Goal: Check status: Check status

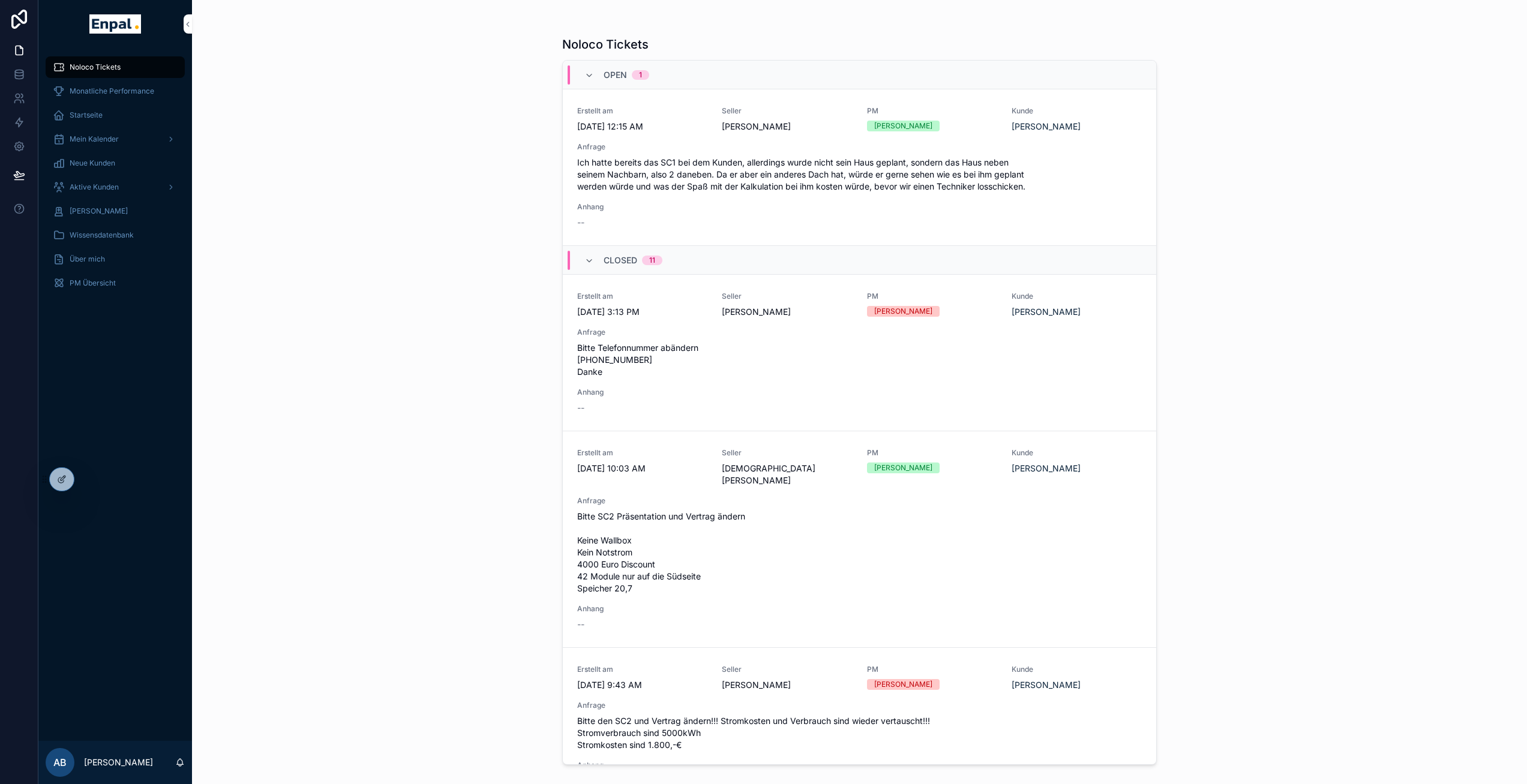
click at [0, 0] on icon at bounding box center [0, 0] width 0 height 0
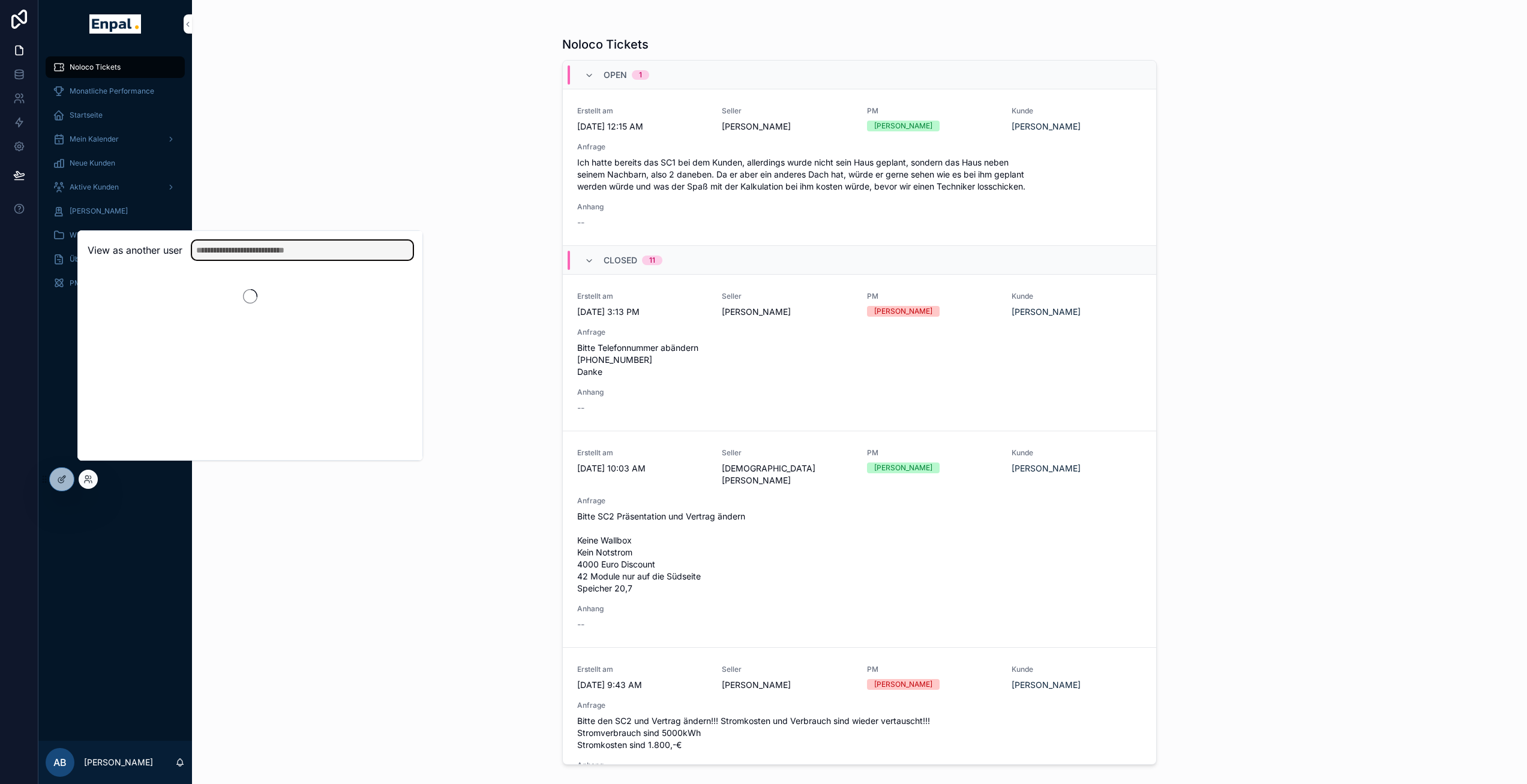
click at [220, 260] on input "text" at bounding box center [302, 250] width 220 height 19
type input "*******"
click at [0, 0] on button "Select" at bounding box center [0, 0] width 0 height 0
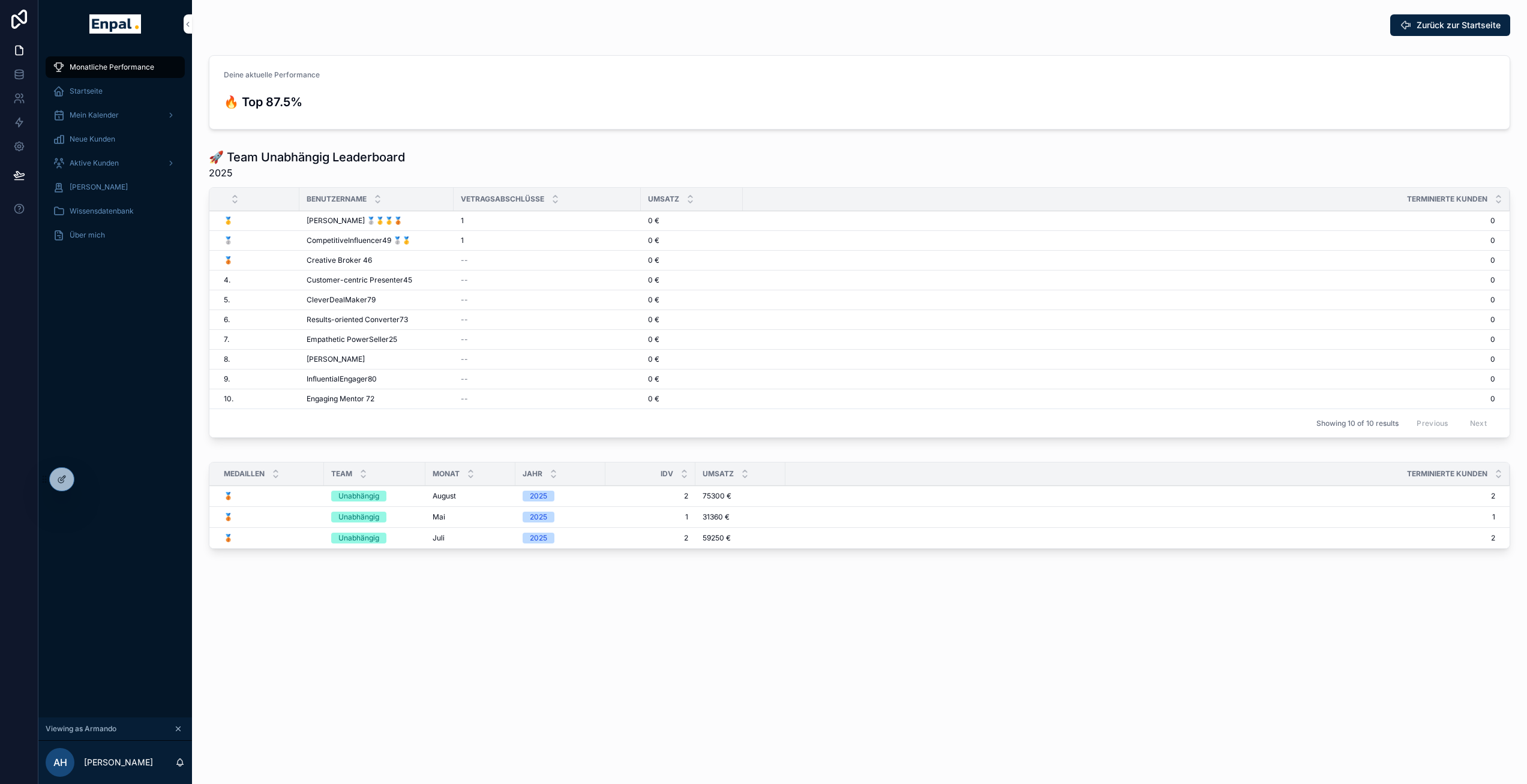
click at [114, 161] on span "Aktive Kunden" at bounding box center [94, 163] width 49 height 10
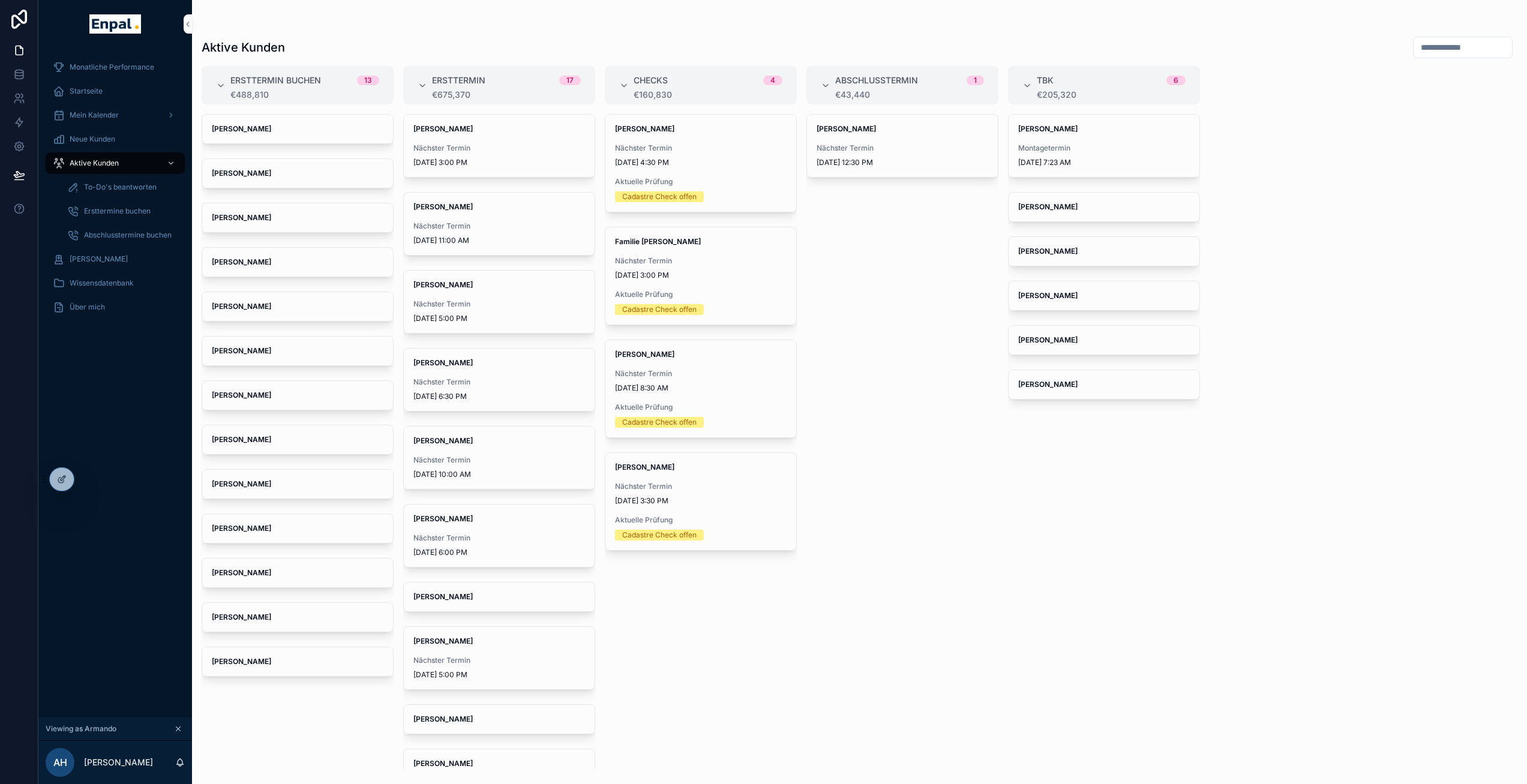
click at [958, 154] on div "Nächster Termin [DATE] 12:30 PM" at bounding box center [902, 155] width 171 height 24
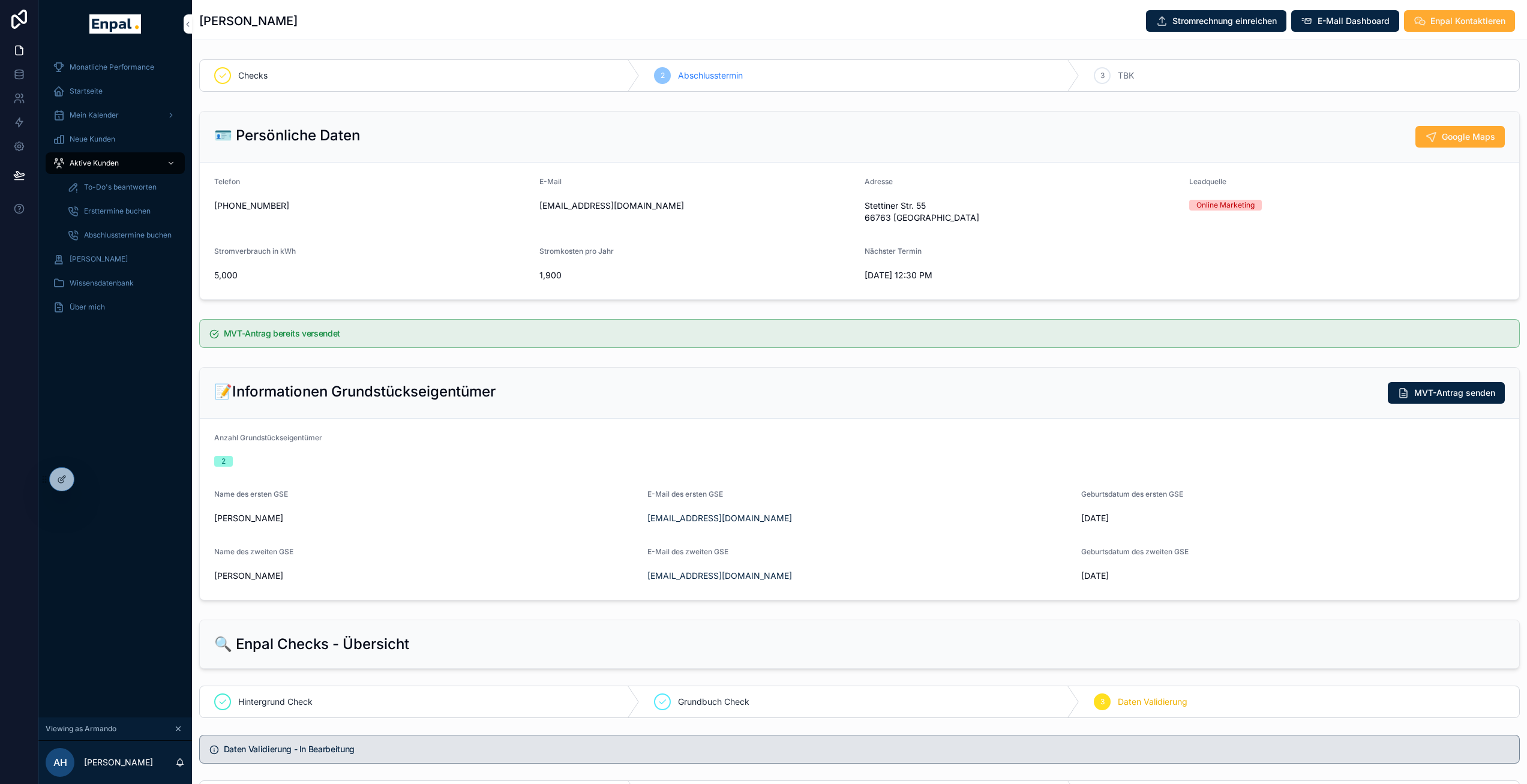
scroll to position [388, 0]
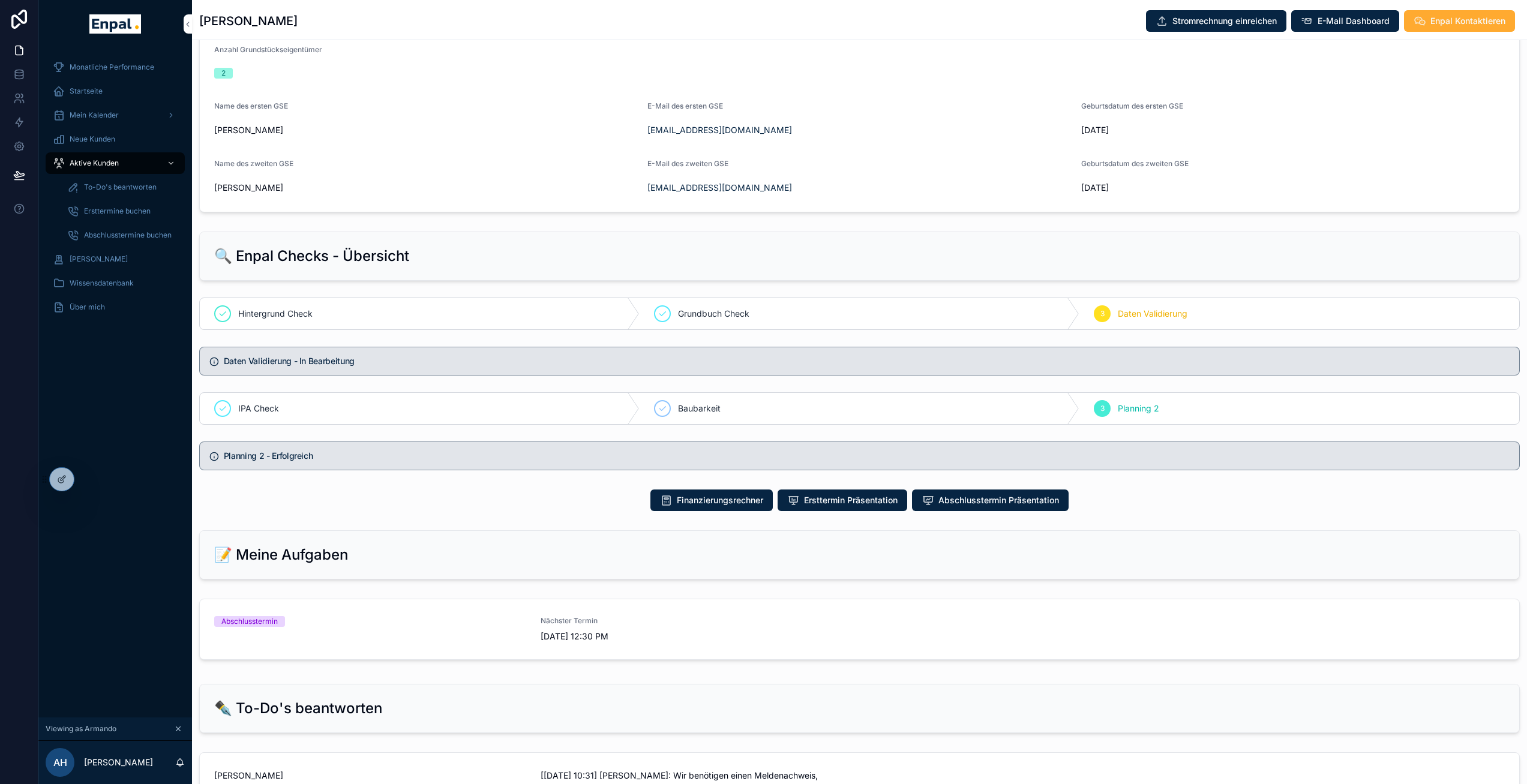
click at [970, 500] on span "Abschlusstermin Präsentation" at bounding box center [998, 500] width 120 height 12
click at [110, 171] on div "Aktive Kunden" at bounding box center [115, 163] width 125 height 19
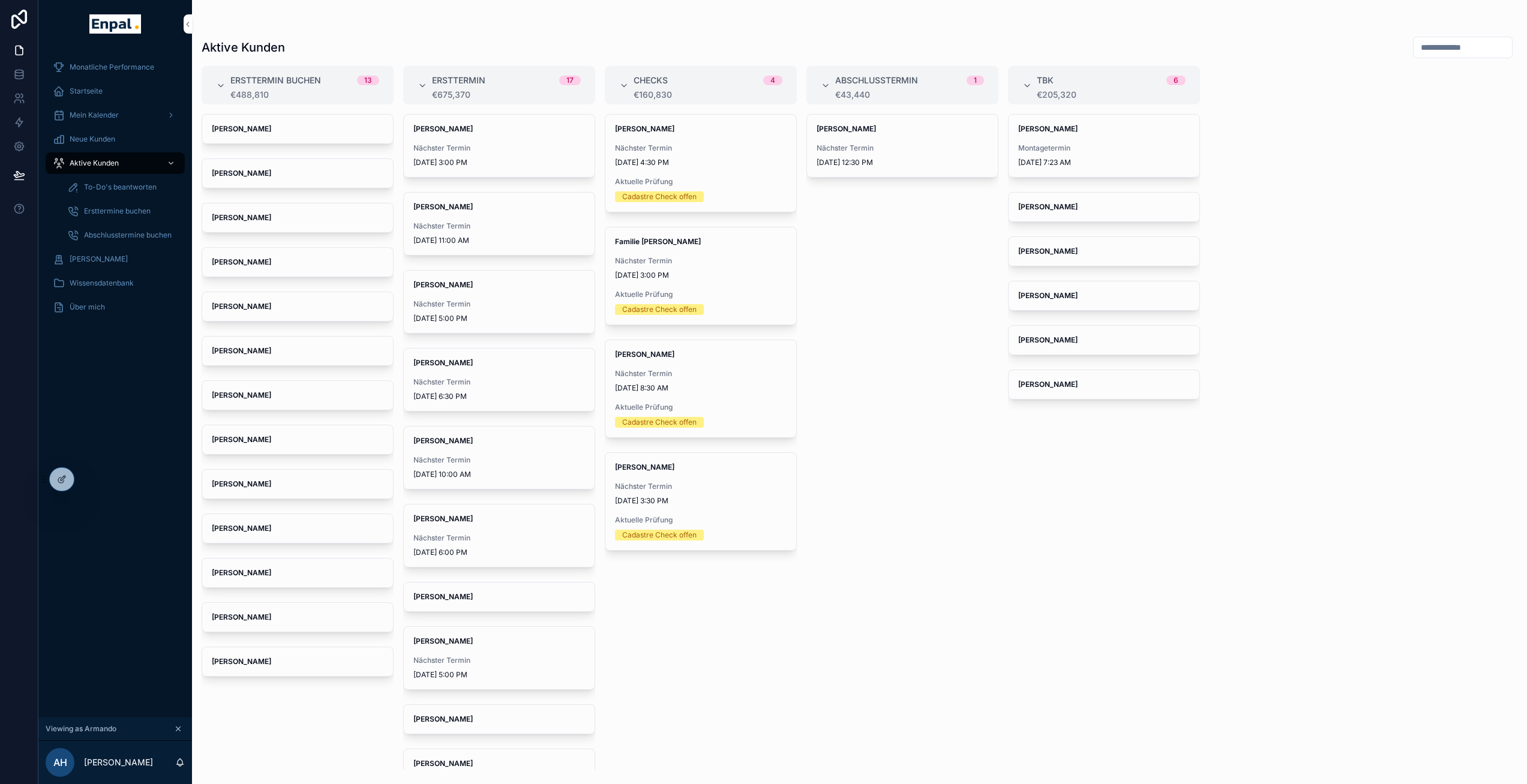
click at [658, 466] on strong "[PERSON_NAME]" at bounding box center [644, 467] width 60 height 9
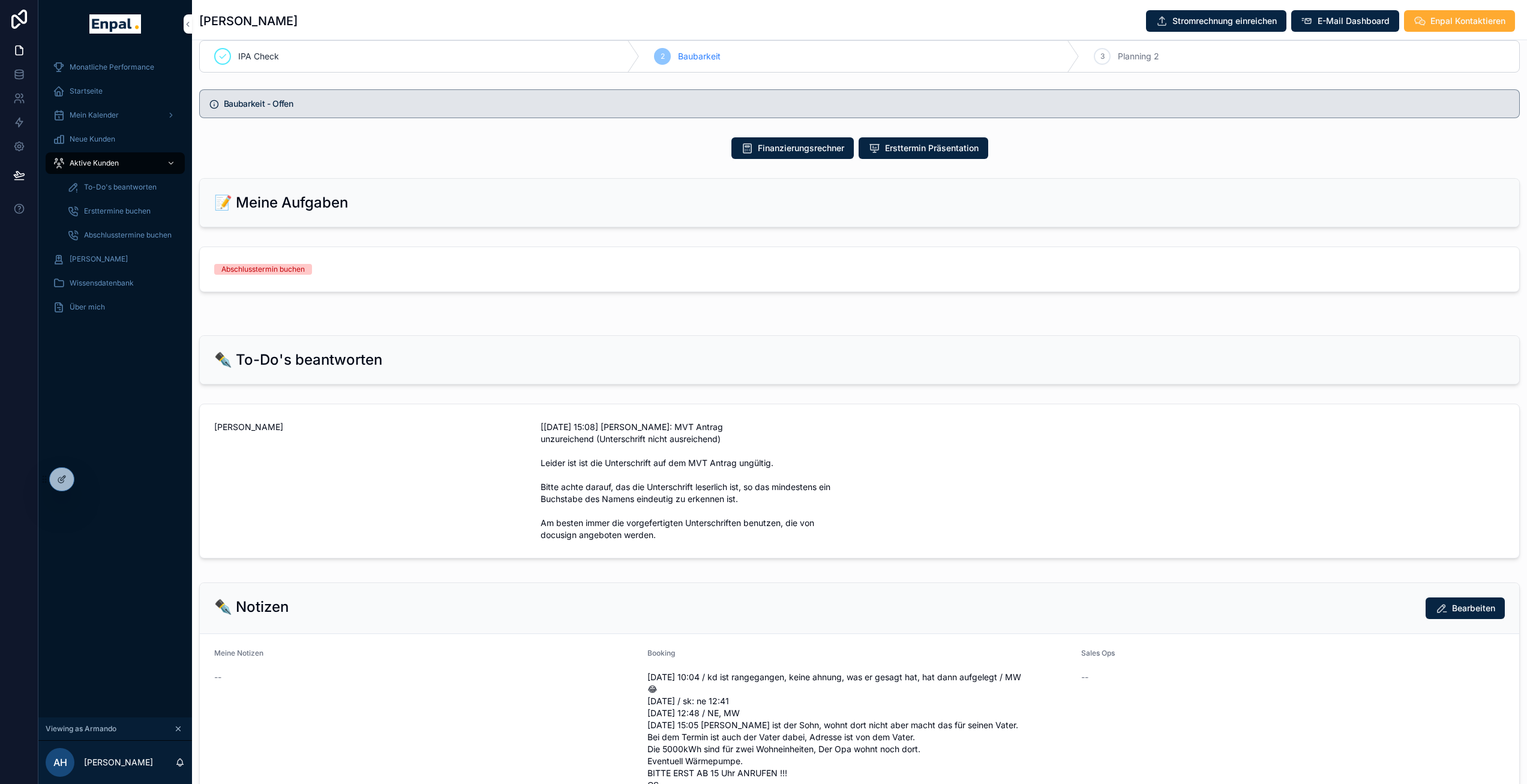
scroll to position [683, 0]
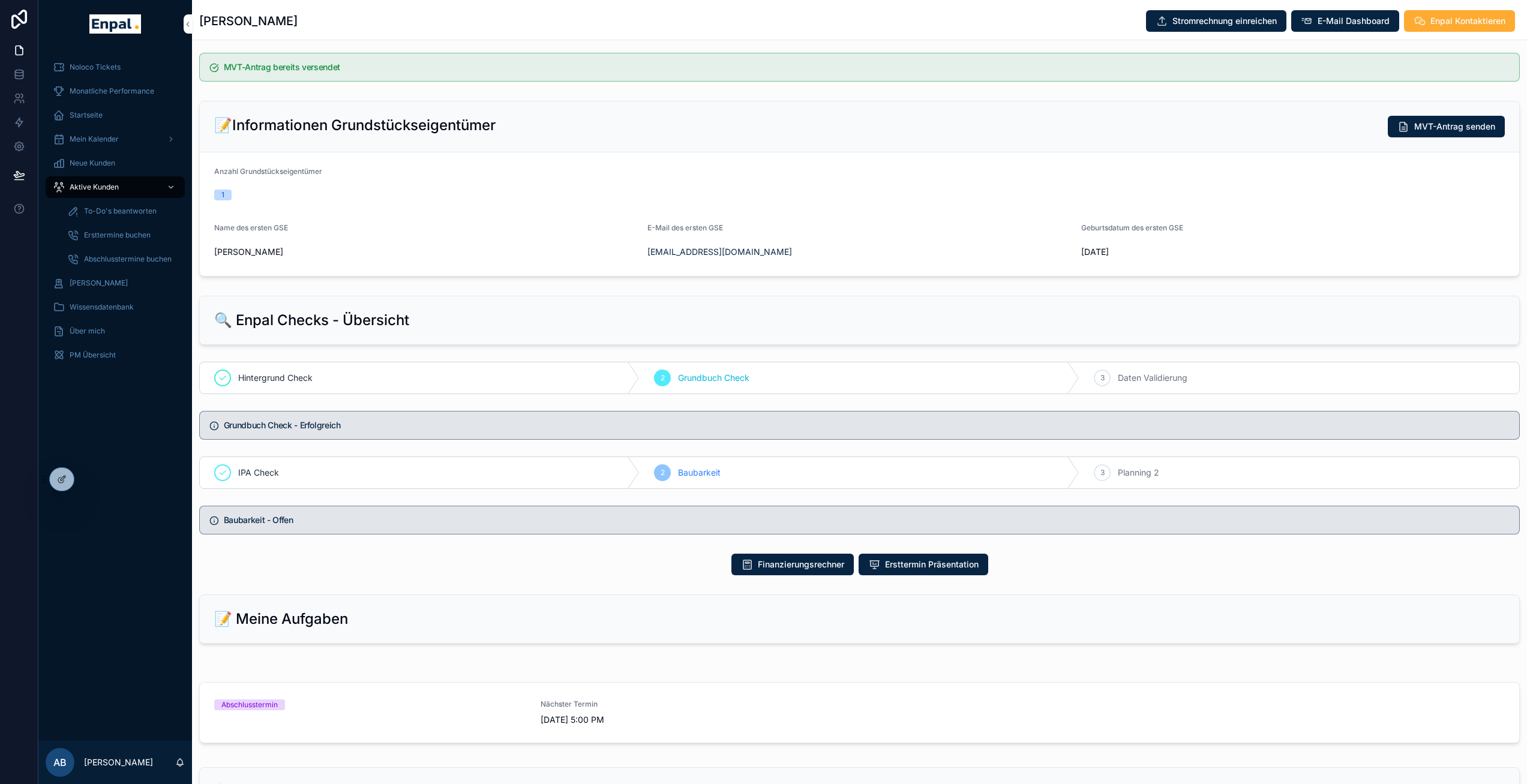
scroll to position [292, 0]
